Goal: Task Accomplishment & Management: Use online tool/utility

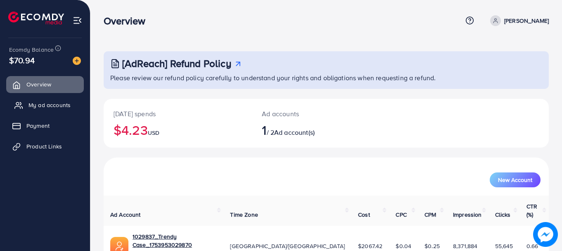
click at [51, 113] on link "My ad accounts" at bounding box center [45, 105] width 78 height 17
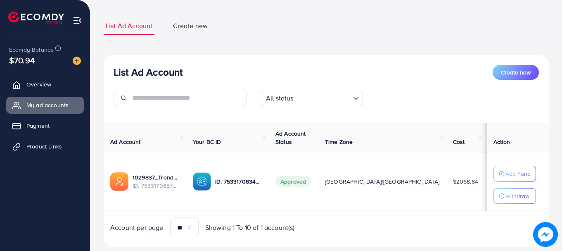
scroll to position [64, 0]
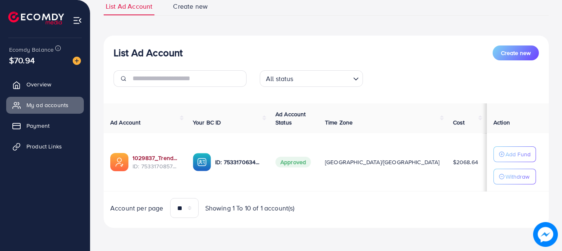
click at [154, 159] on link "1029837_Trendy Case_1753953029870" at bounding box center [156, 158] width 47 height 8
click at [54, 125] on link "Payment" at bounding box center [45, 125] width 78 height 17
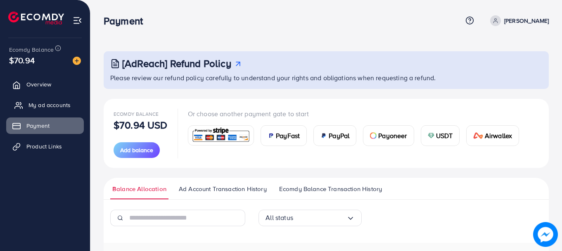
click at [50, 103] on span "My ad accounts" at bounding box center [49, 105] width 42 height 8
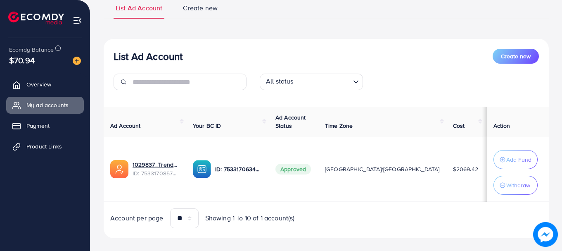
scroll to position [75, 0]
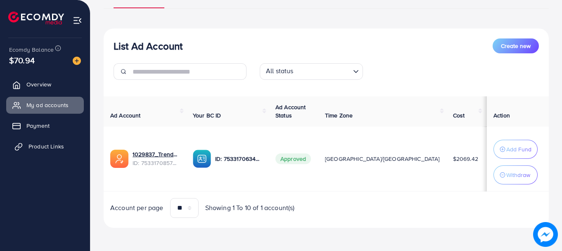
click at [54, 150] on span "Product Links" at bounding box center [46, 146] width 36 height 8
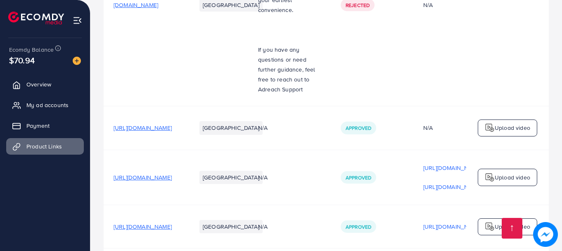
scroll to position [248, 0]
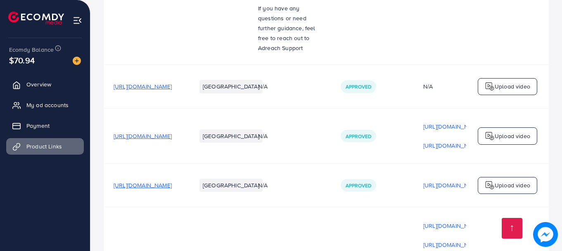
click at [500, 180] on p "Upload video" at bounding box center [513, 185] width 36 height 10
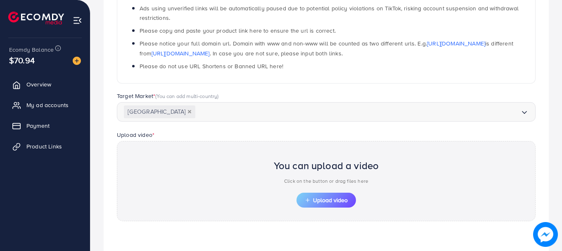
scroll to position [90, 0]
